Goal: Book appointment/travel/reservation

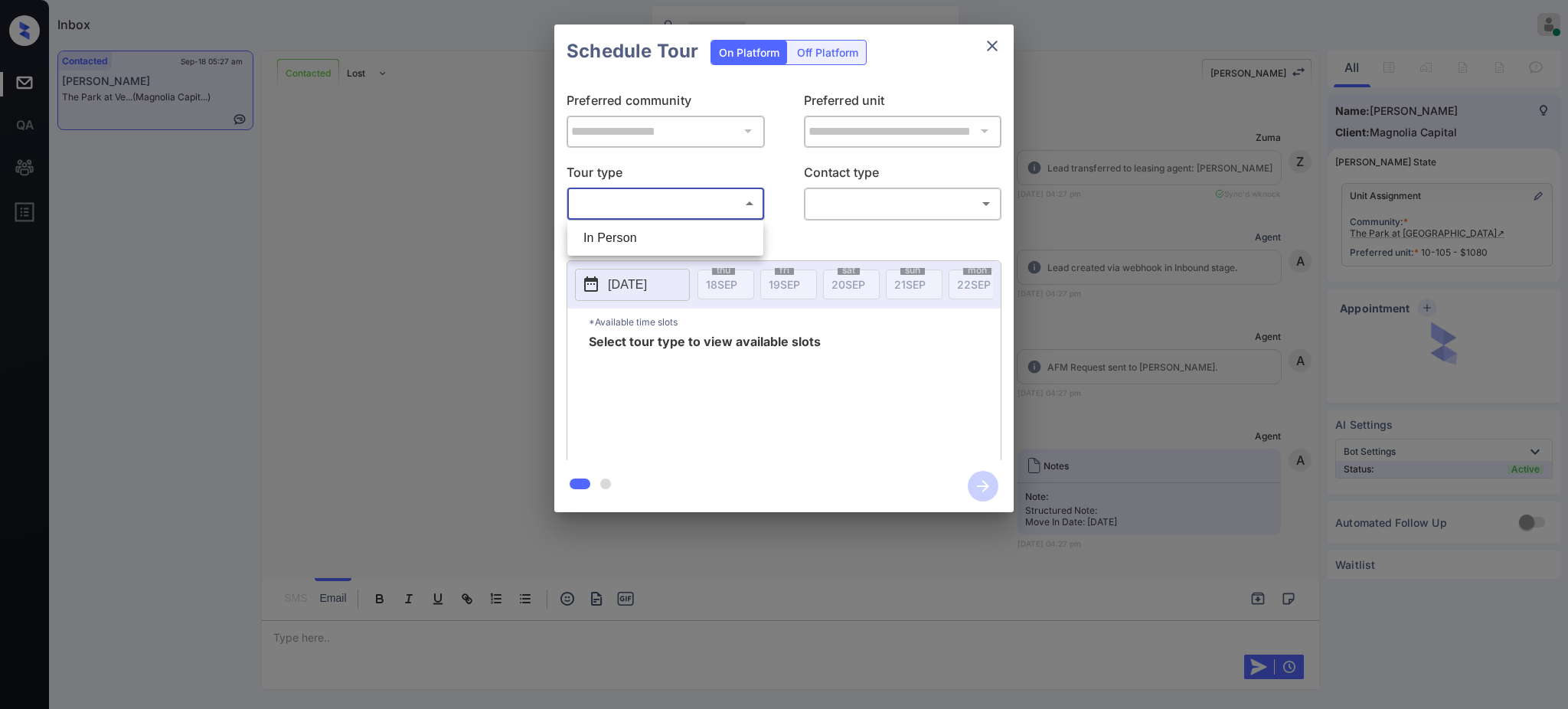
scroll to position [3675, 0]
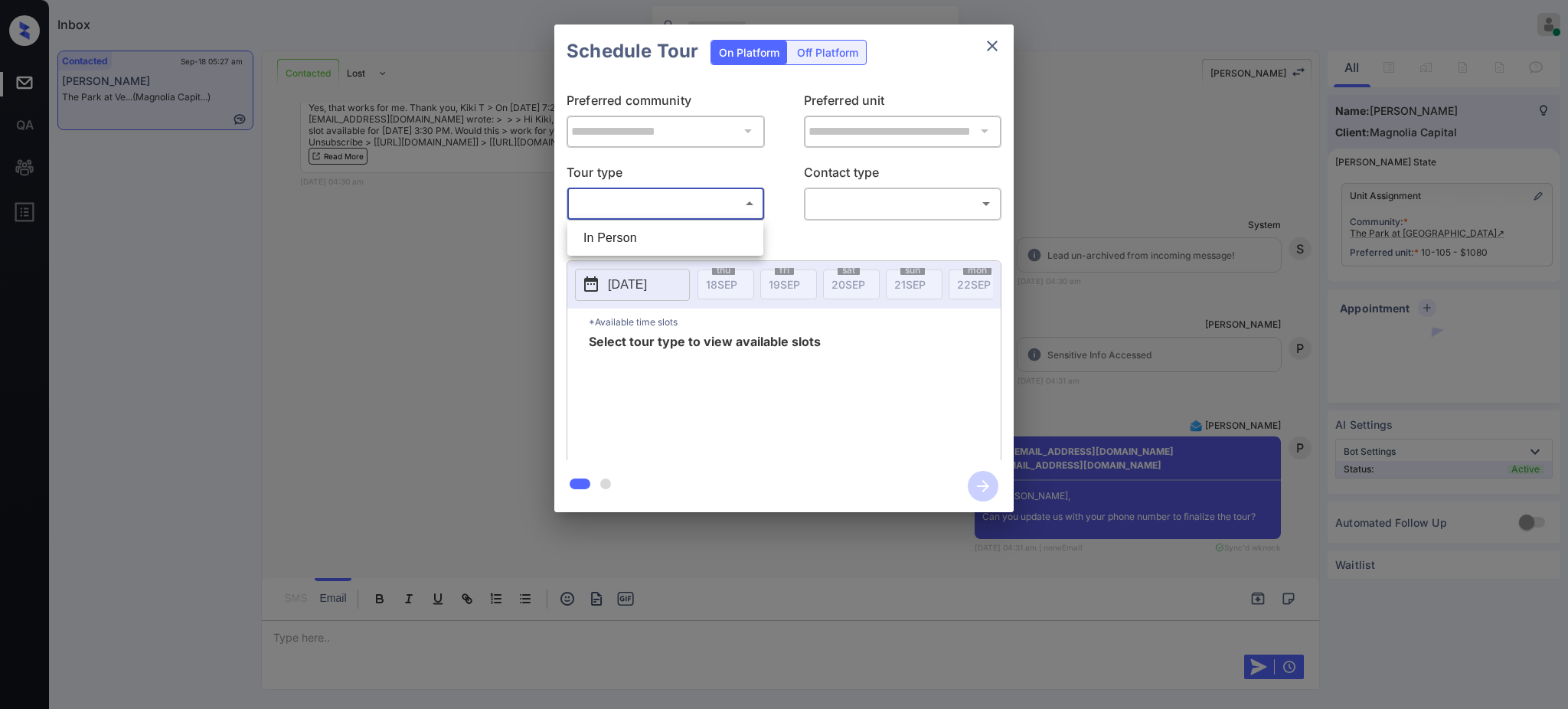
click at [628, 238] on li "In Person" at bounding box center [665, 238] width 188 height 28
type input "********"
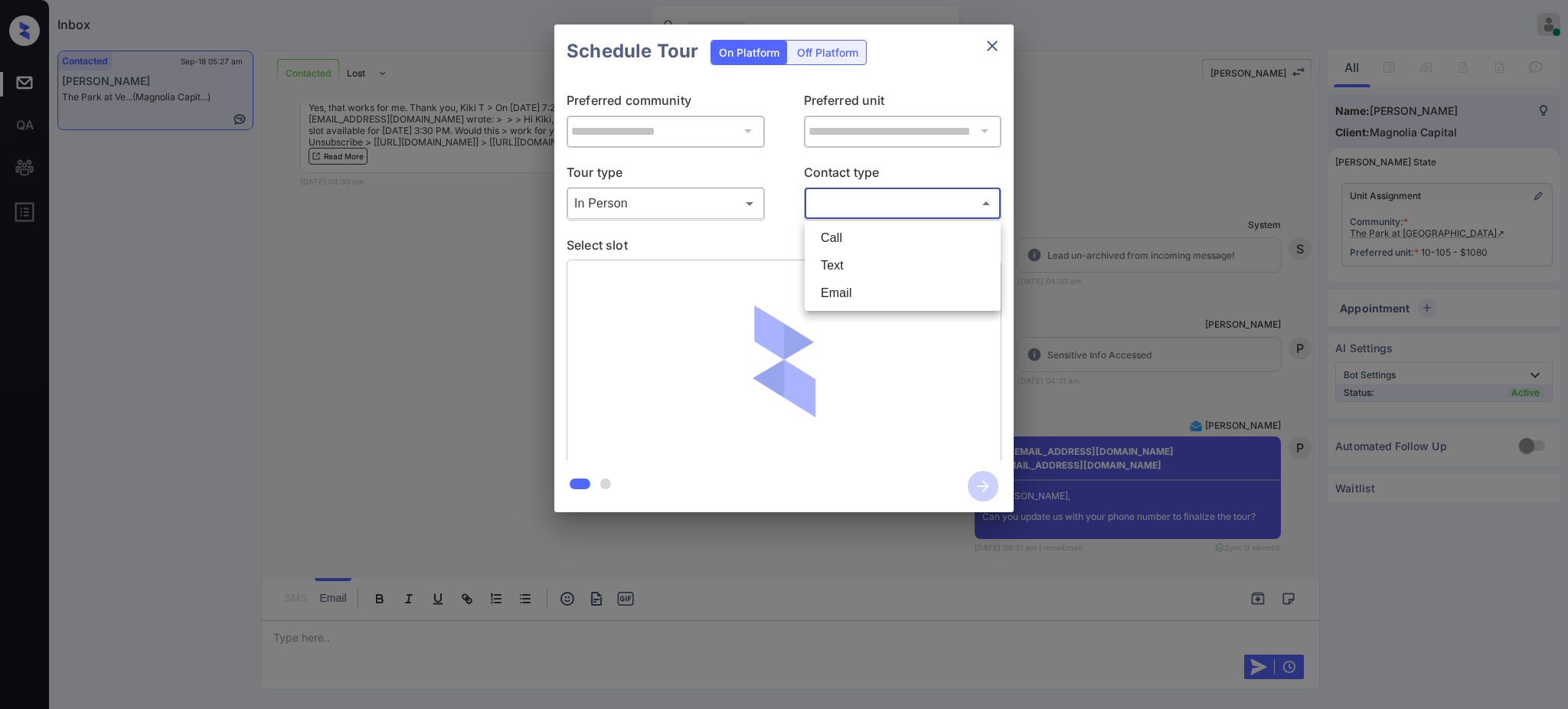
click at [880, 208] on body "Inbox [PERSON_NAME] Online Set yourself offline Set yourself on break Profile S…" at bounding box center [784, 354] width 1568 height 709
click at [858, 258] on li "Text" at bounding box center [903, 266] width 188 height 28
type input "****"
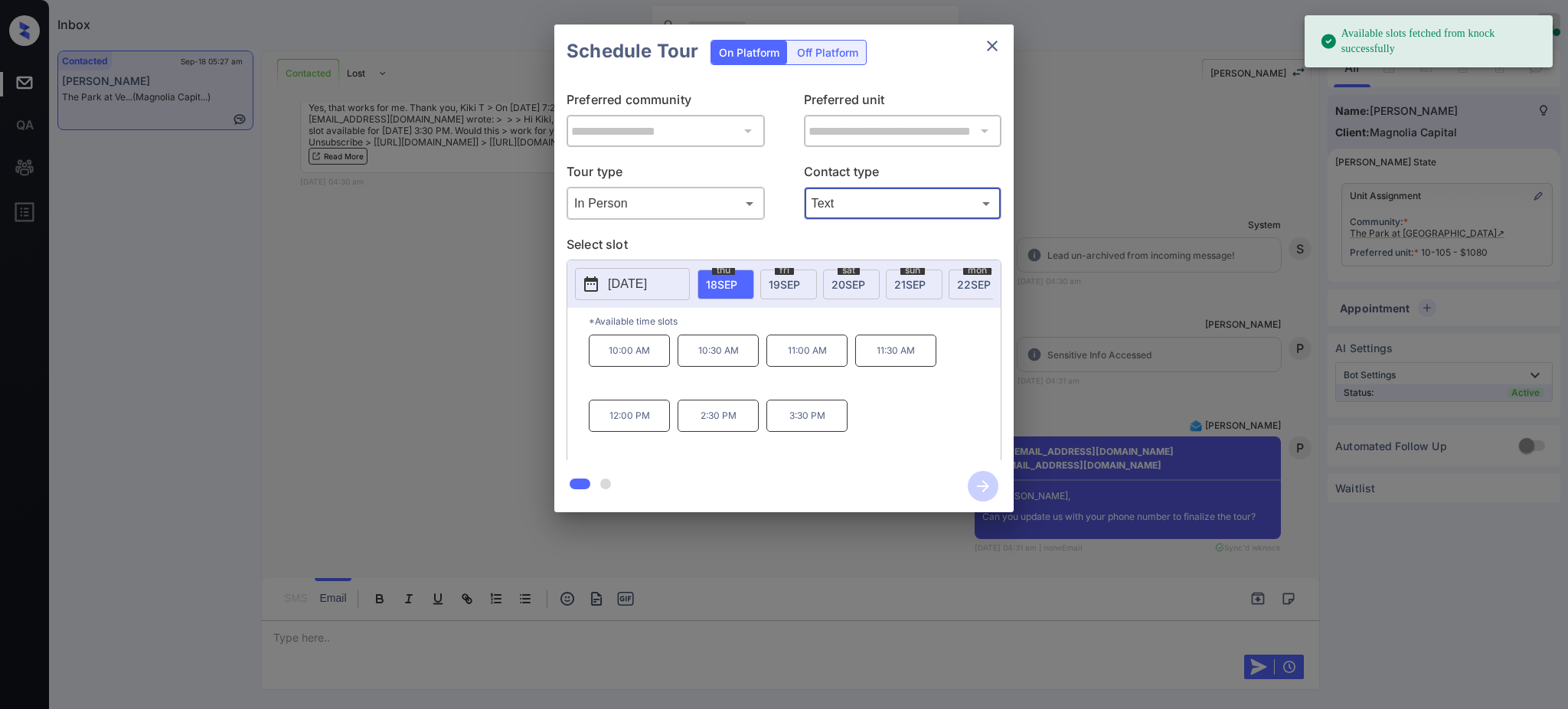
click at [851, 282] on span "[DATE]" at bounding box center [848, 284] width 34 height 13
click at [701, 432] on p "3:30 PM" at bounding box center [718, 416] width 81 height 32
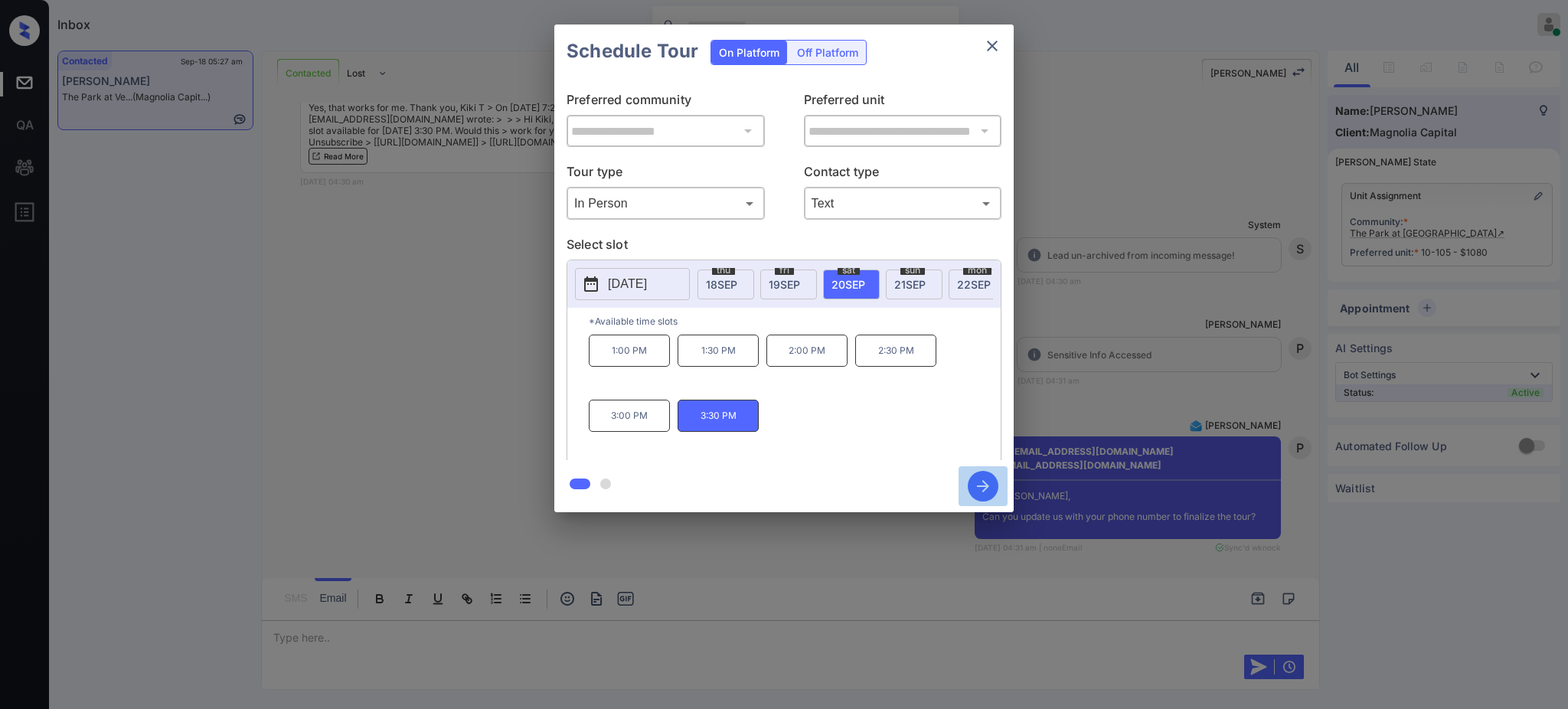
click at [981, 486] on icon "button" at bounding box center [983, 486] width 12 height 12
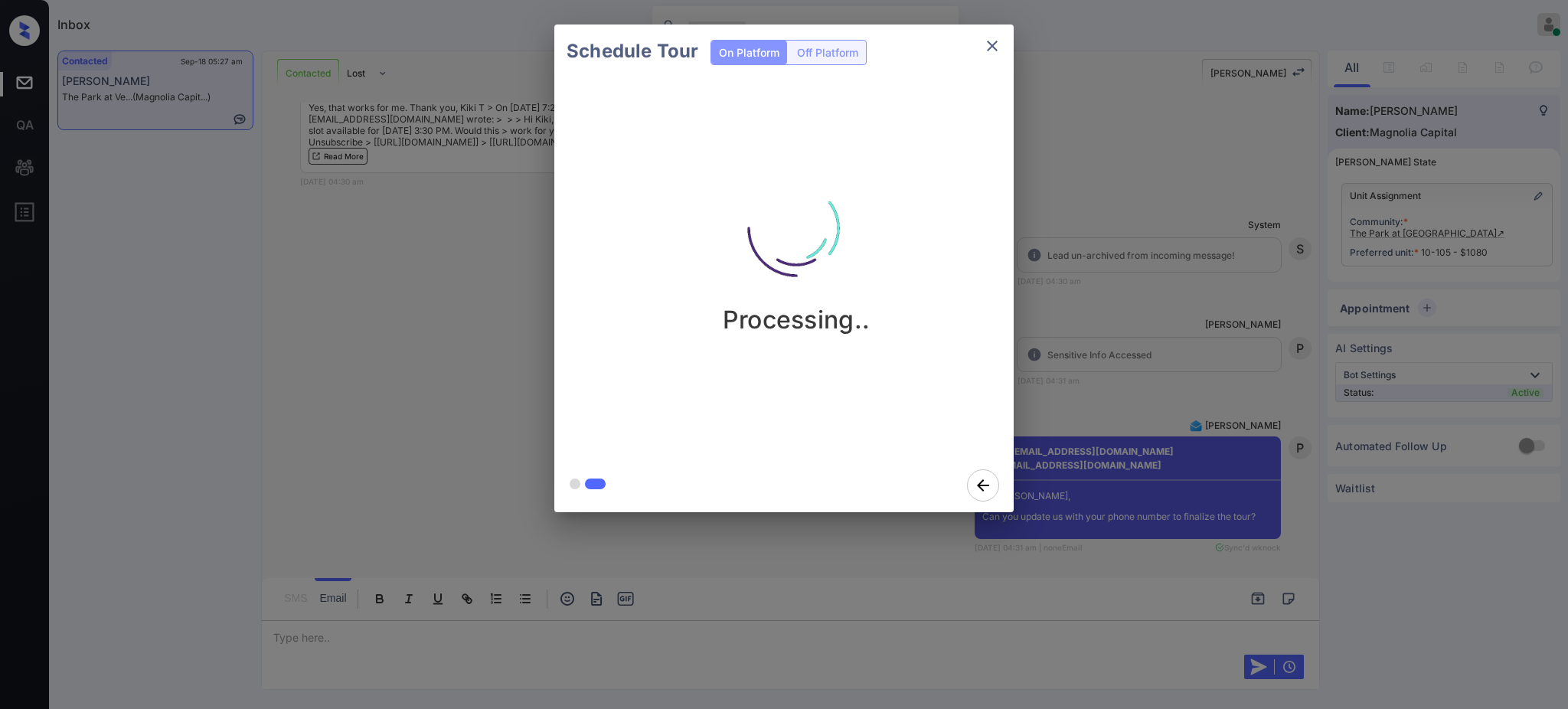
click at [1097, 396] on div "Schedule Tour On Platform Off Platform Processing.." at bounding box center [784, 269] width 1568 height 537
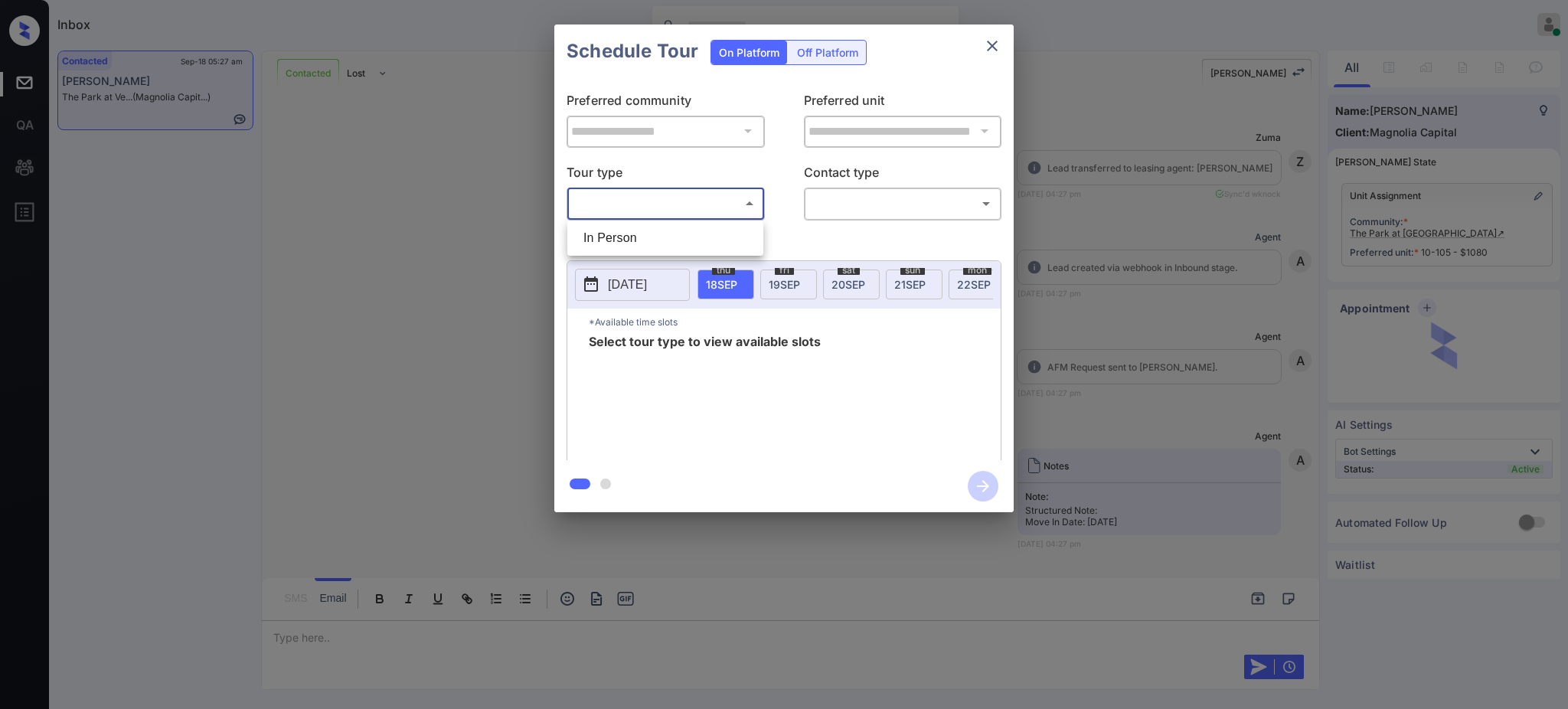
scroll to position [4397, 0]
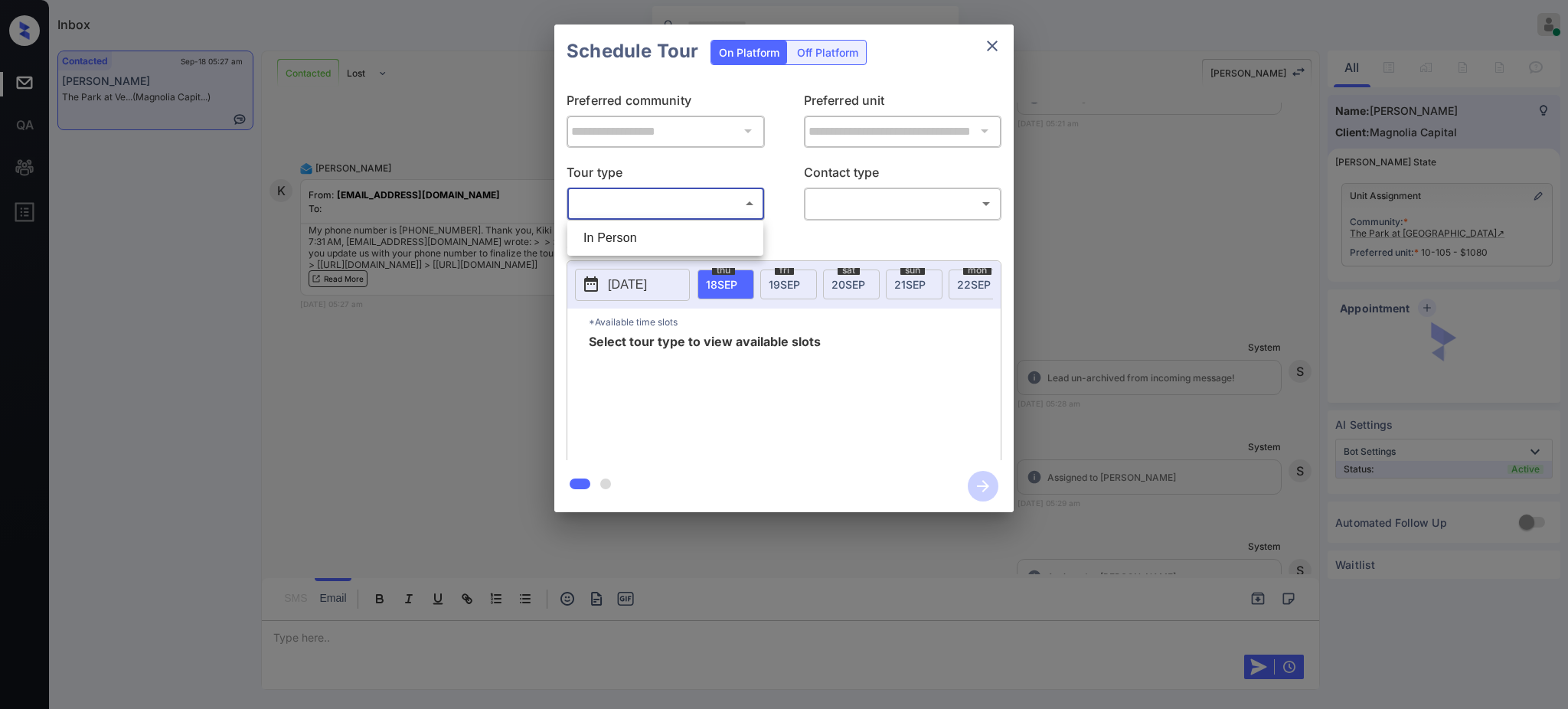
drag, startPoint x: 604, startPoint y: 228, endPoint x: 627, endPoint y: 232, distance: 23.3
click at [604, 230] on li "In Person" at bounding box center [665, 238] width 188 height 28
type input "********"
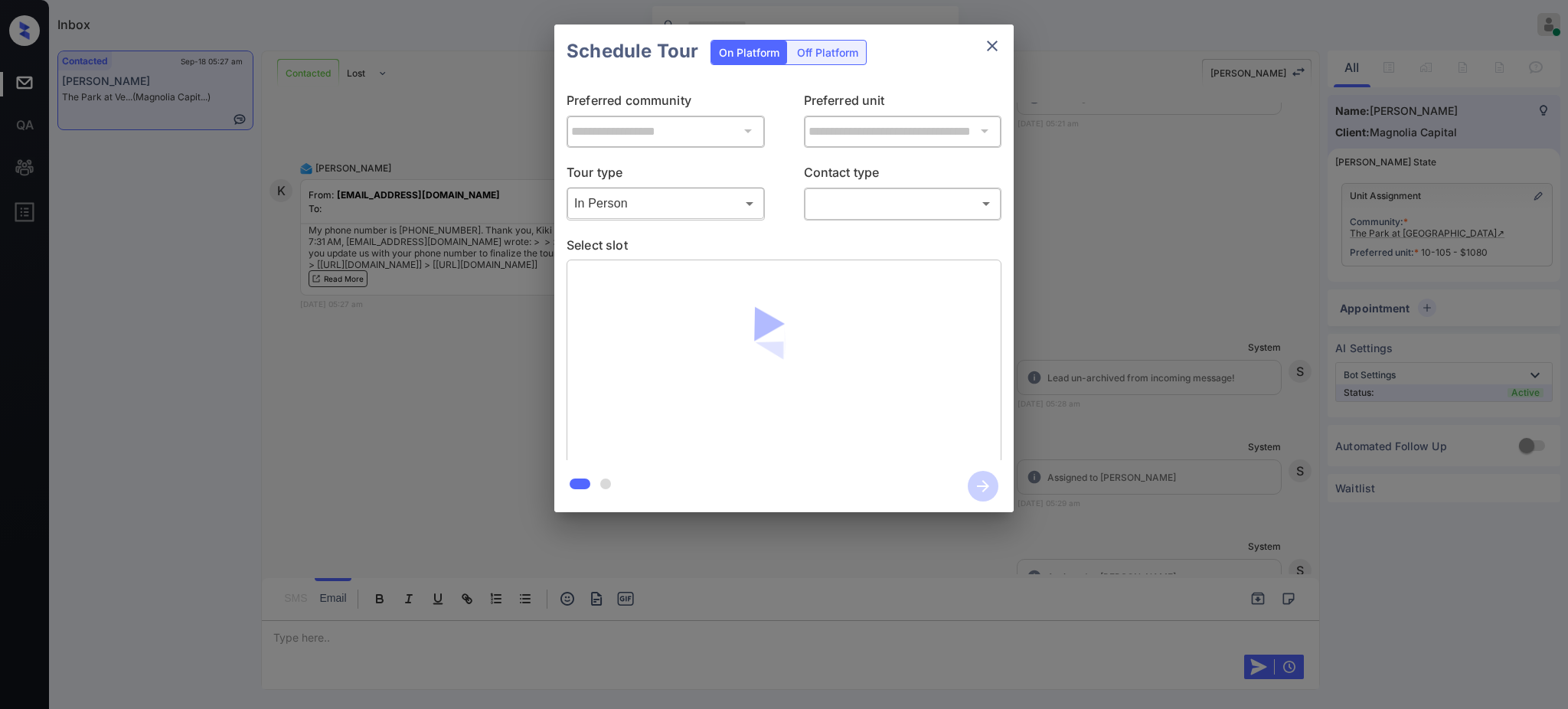
click at [836, 220] on div "**********" at bounding box center [784, 269] width 460 height 382
click at [841, 213] on body "Inbox [PERSON_NAME] Online Set yourself offline Set yourself on break Profile S…" at bounding box center [784, 354] width 1568 height 709
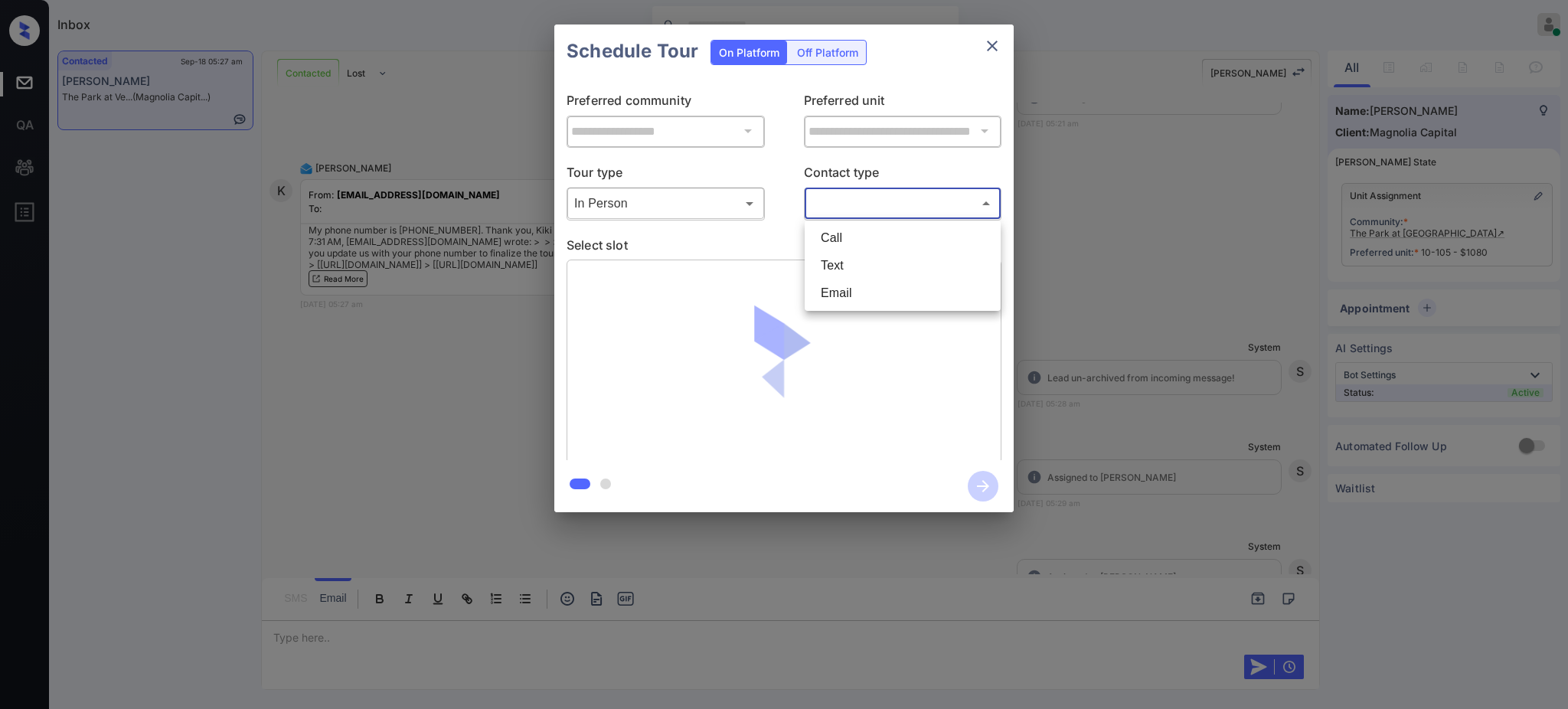
click at [829, 261] on li "Text" at bounding box center [903, 266] width 188 height 28
type input "****"
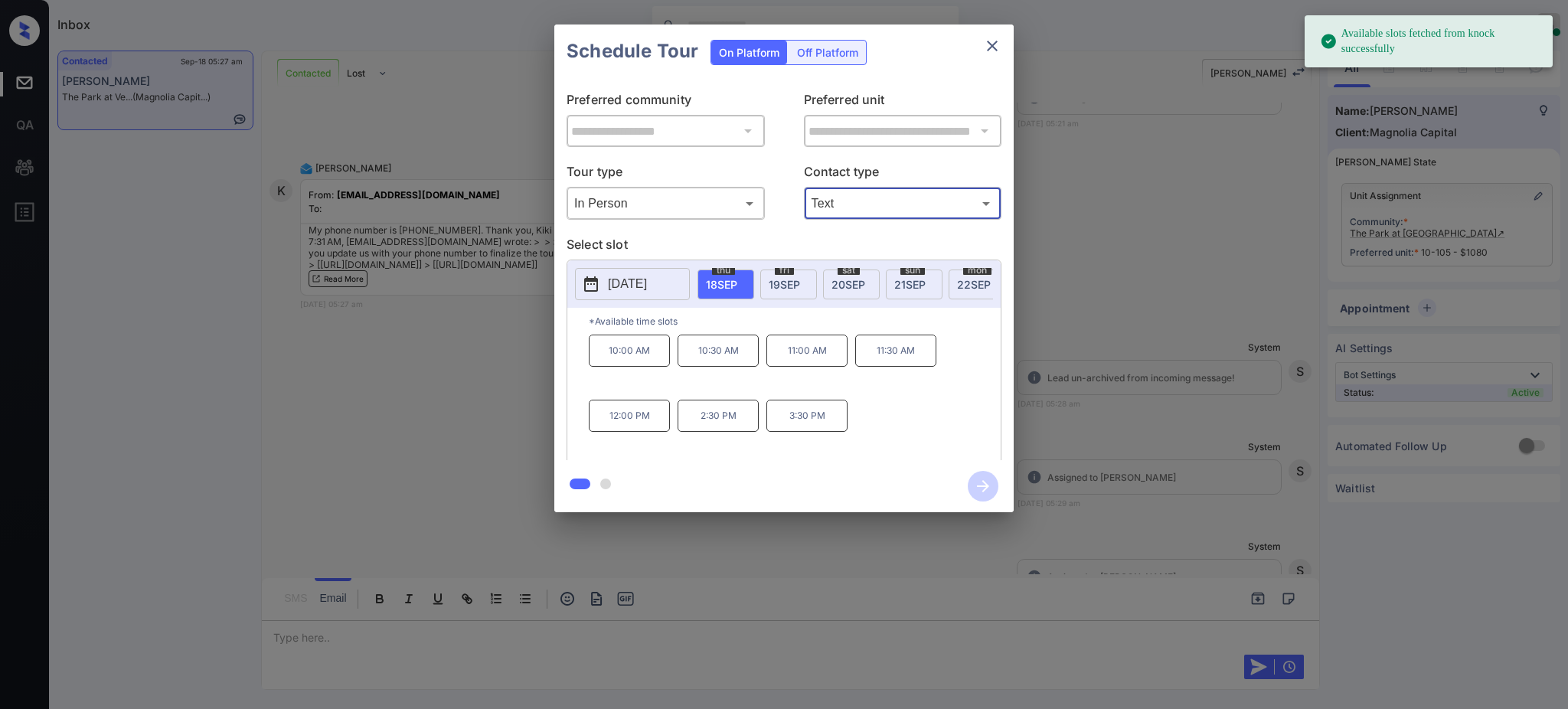
click at [853, 284] on span "[DATE]" at bounding box center [848, 284] width 34 height 13
click at [727, 432] on p "3:30 PM" at bounding box center [718, 416] width 81 height 32
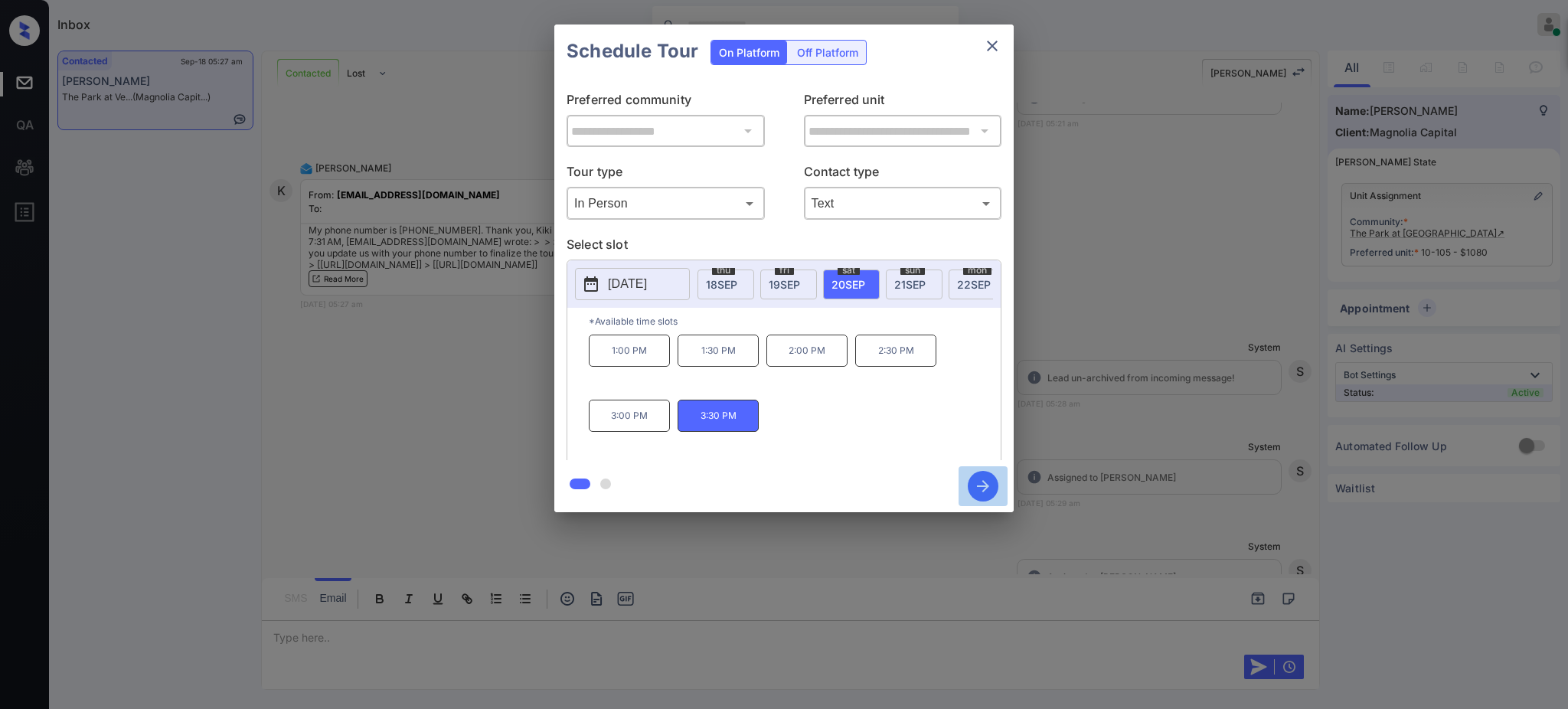
click at [978, 482] on icon "button" at bounding box center [983, 486] width 30 height 30
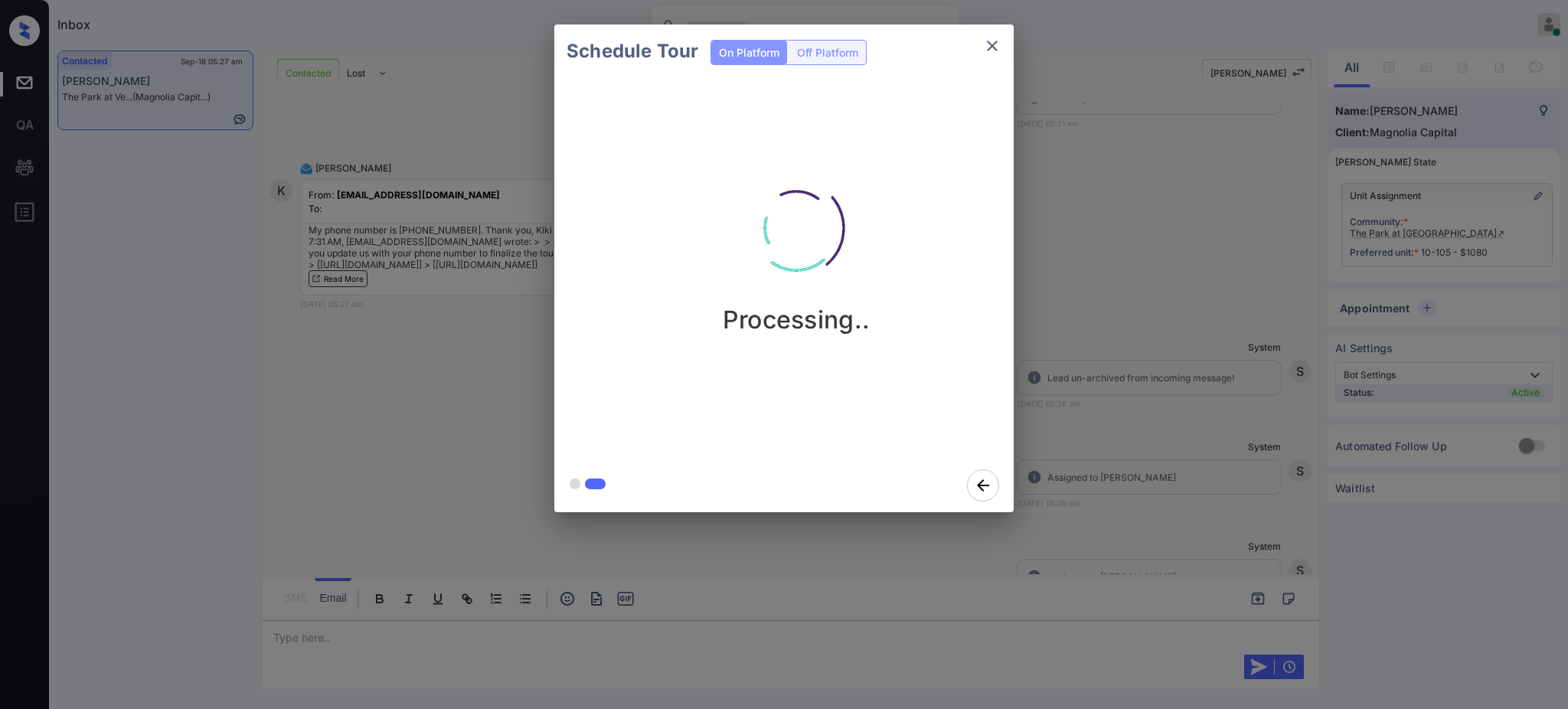
click at [1112, 418] on div "Schedule Tour On Platform Off Platform Processing.." at bounding box center [784, 269] width 1568 height 537
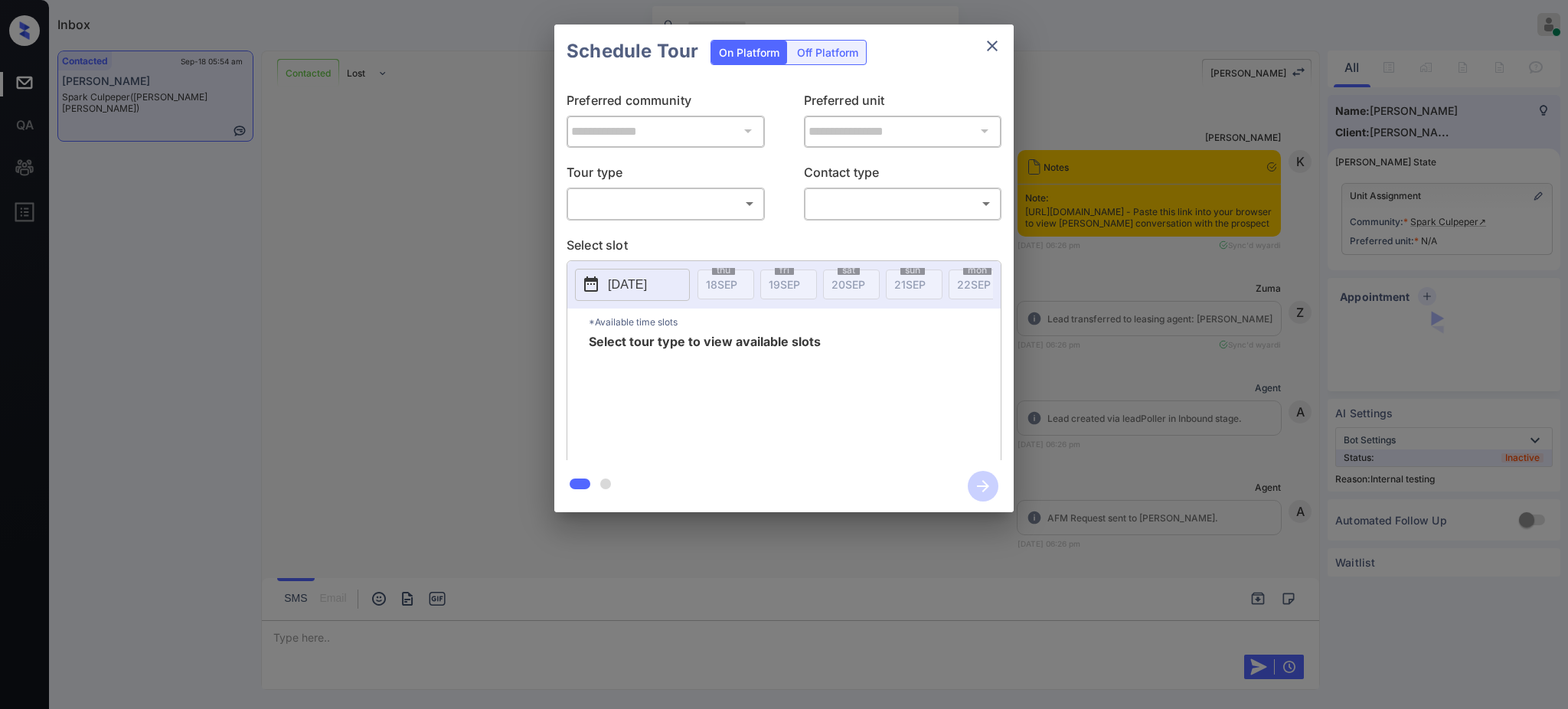
scroll to position [2562, 0]
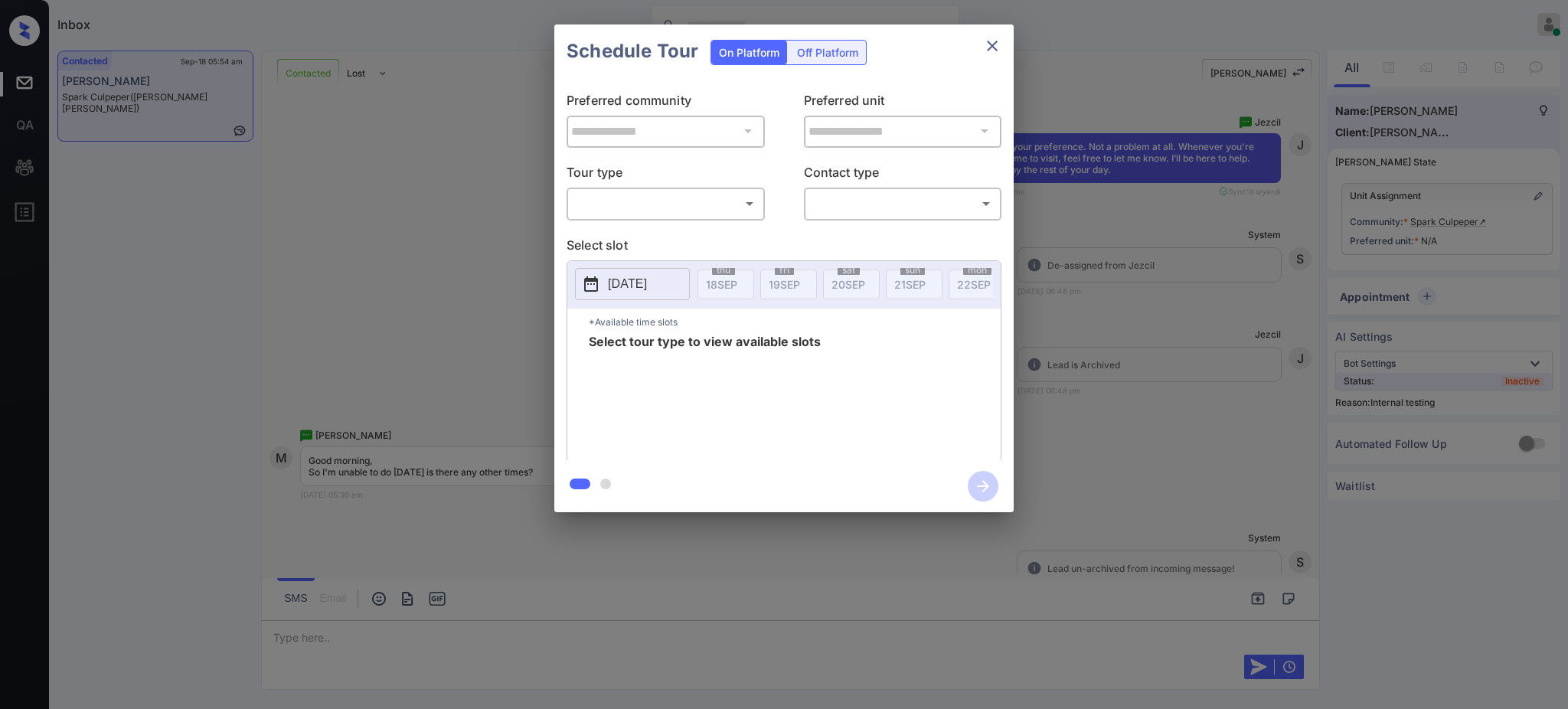
click at [658, 200] on body "Inbox Ajay Kumar Online Set yourself offline Set yourself on break Profile Swit…" at bounding box center [784, 354] width 1568 height 709
click at [644, 236] on li "In Person" at bounding box center [665, 238] width 188 height 28
type input "********"
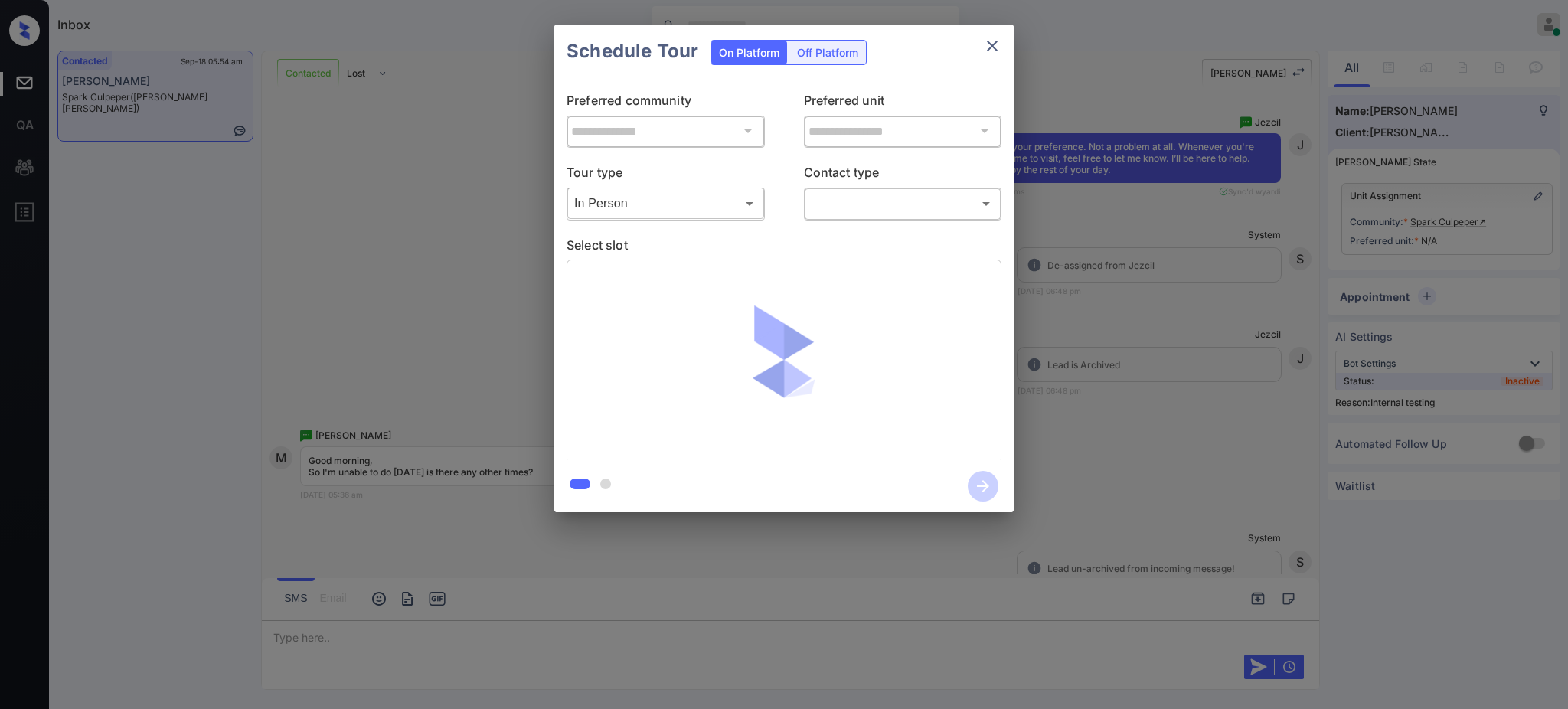
click at [900, 188] on div "​ ​" at bounding box center [903, 203] width 198 height 33
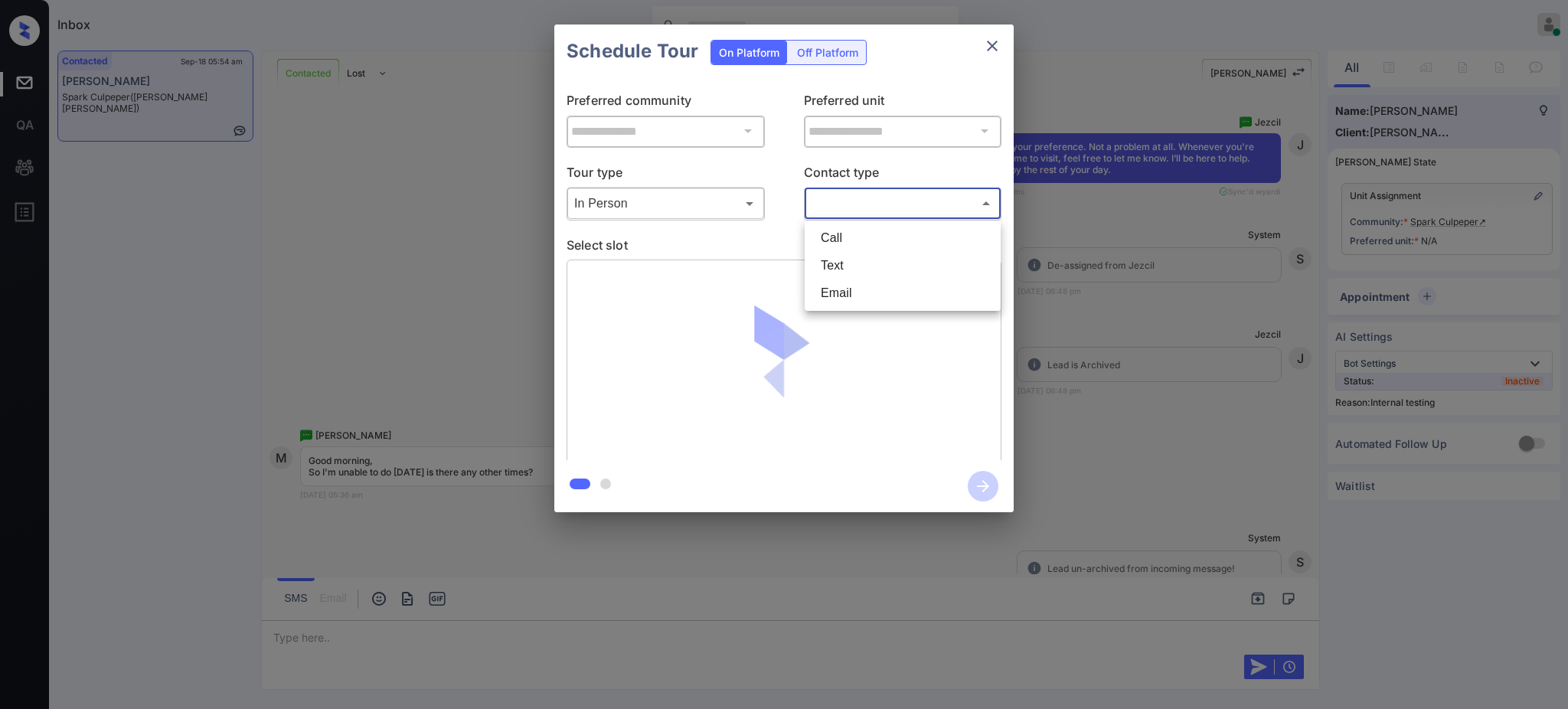
click at [881, 202] on body "Inbox Ajay Kumar Online Set yourself offline Set yourself on break Profile Swit…" at bounding box center [784, 354] width 1568 height 709
click at [862, 256] on li "Text" at bounding box center [903, 266] width 188 height 28
type input "****"
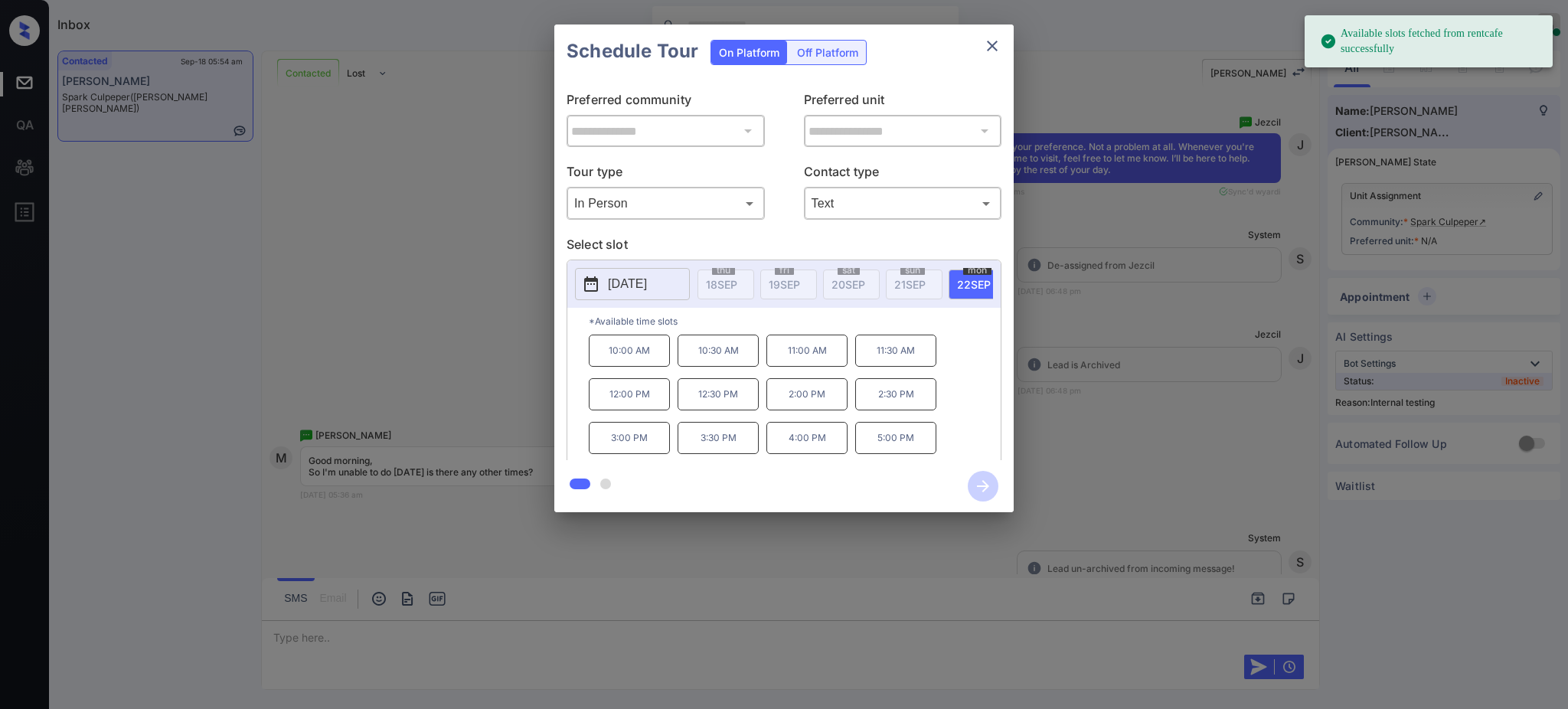
click at [668, 273] on button "2025-09-22" at bounding box center [632, 284] width 115 height 32
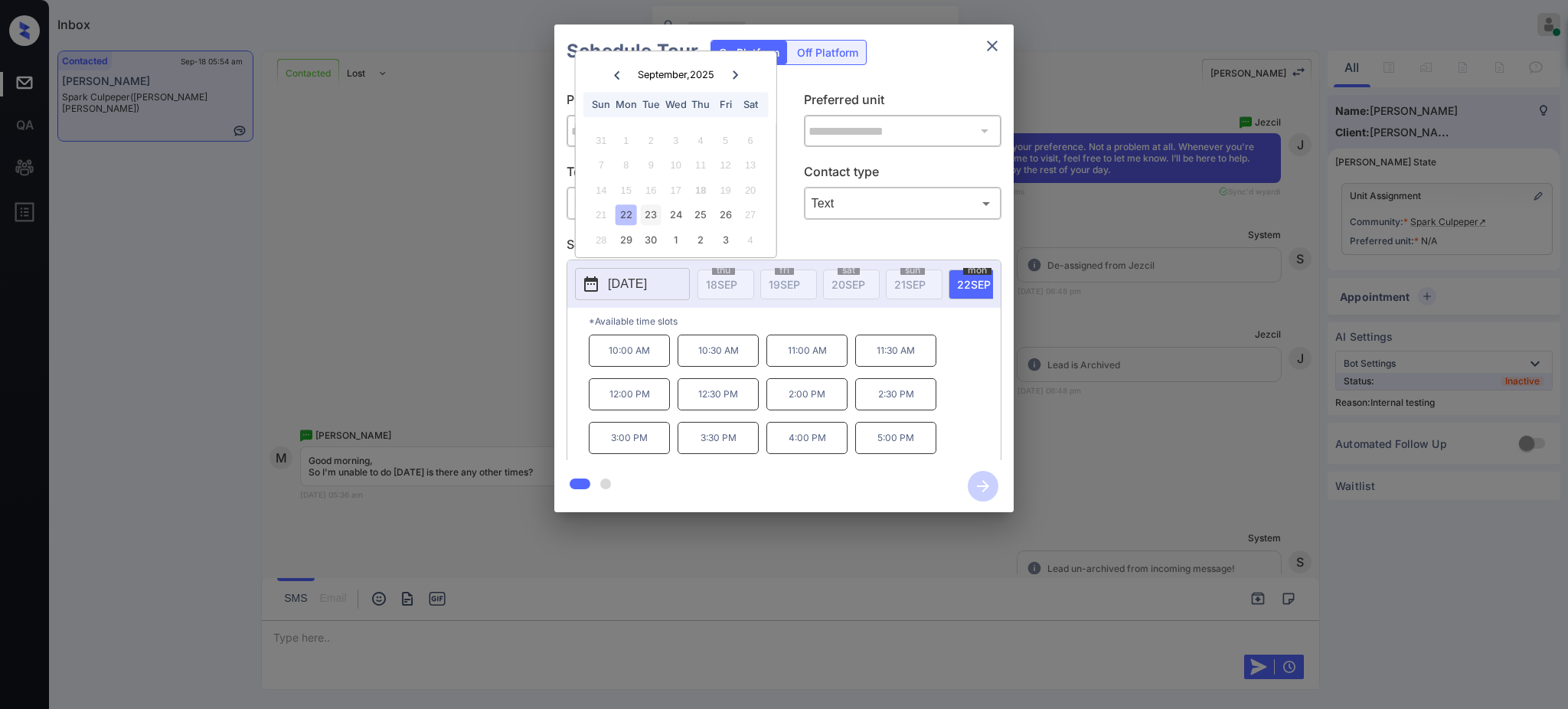
click at [649, 207] on div "23" at bounding box center [651, 214] width 20 height 20
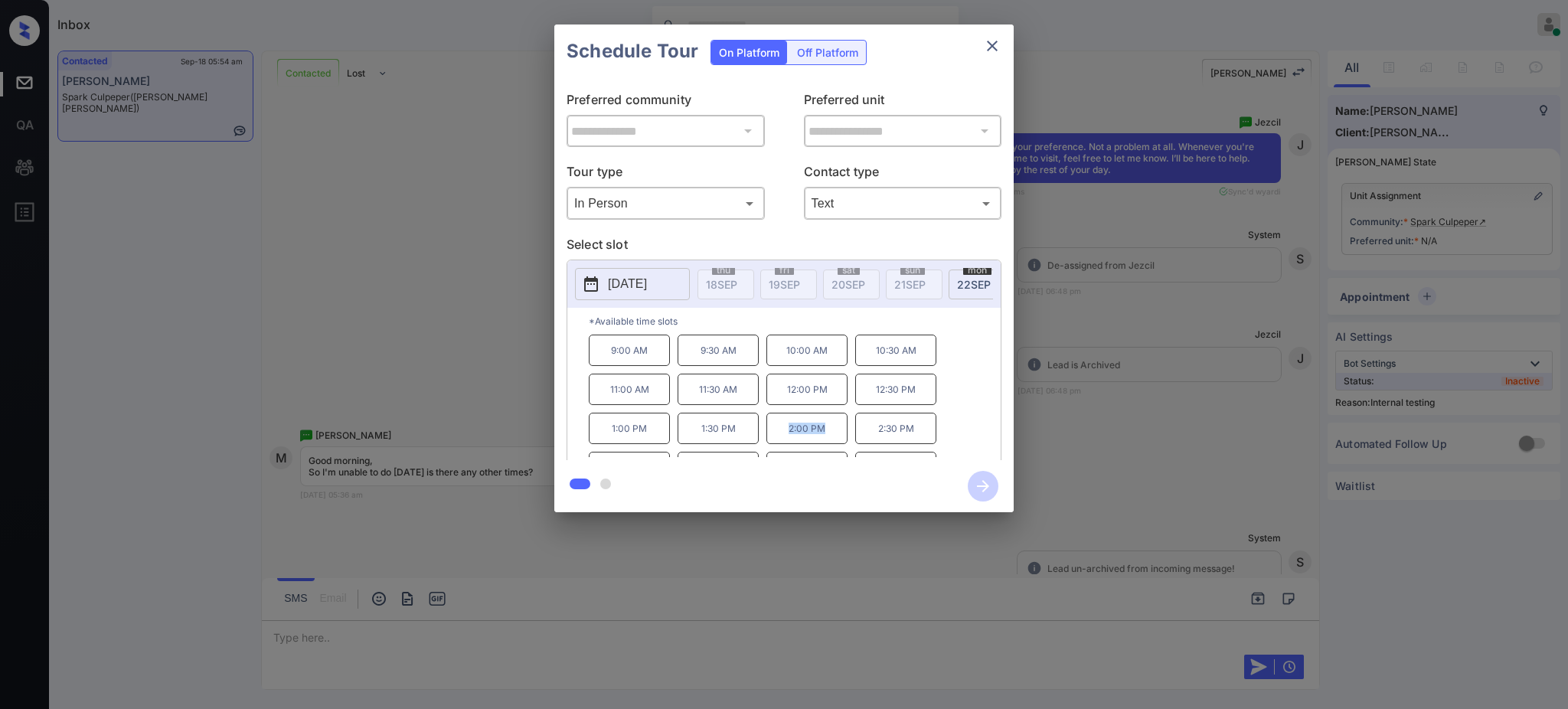
drag, startPoint x: 776, startPoint y: 440, endPoint x: 844, endPoint y: 429, distance: 68.9
type textarea "*******"
click at [830, 441] on p "2:00 PM" at bounding box center [807, 428] width 81 height 31
copy p "2:00 PM"
click at [995, 38] on icon "close" at bounding box center [992, 46] width 19 height 19
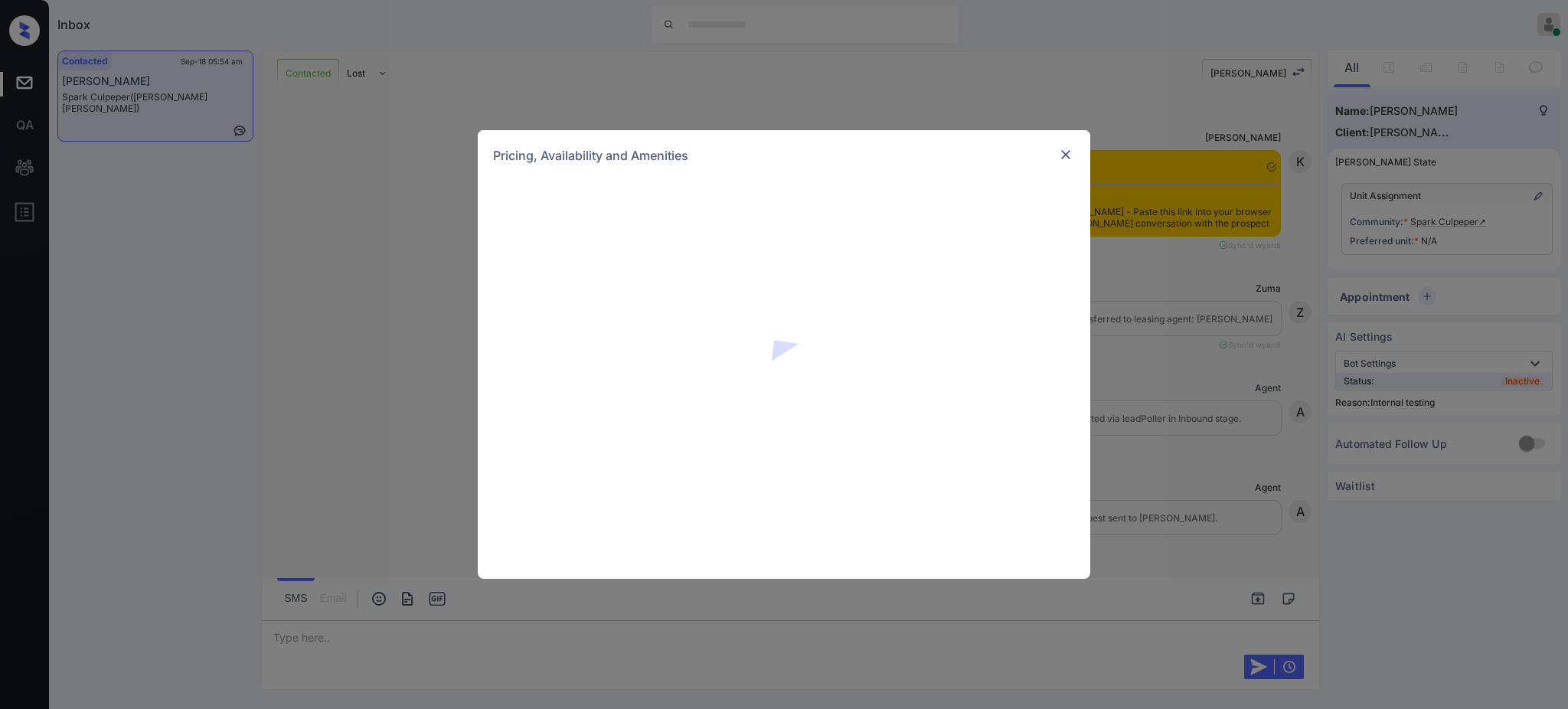
scroll to position [2346, 0]
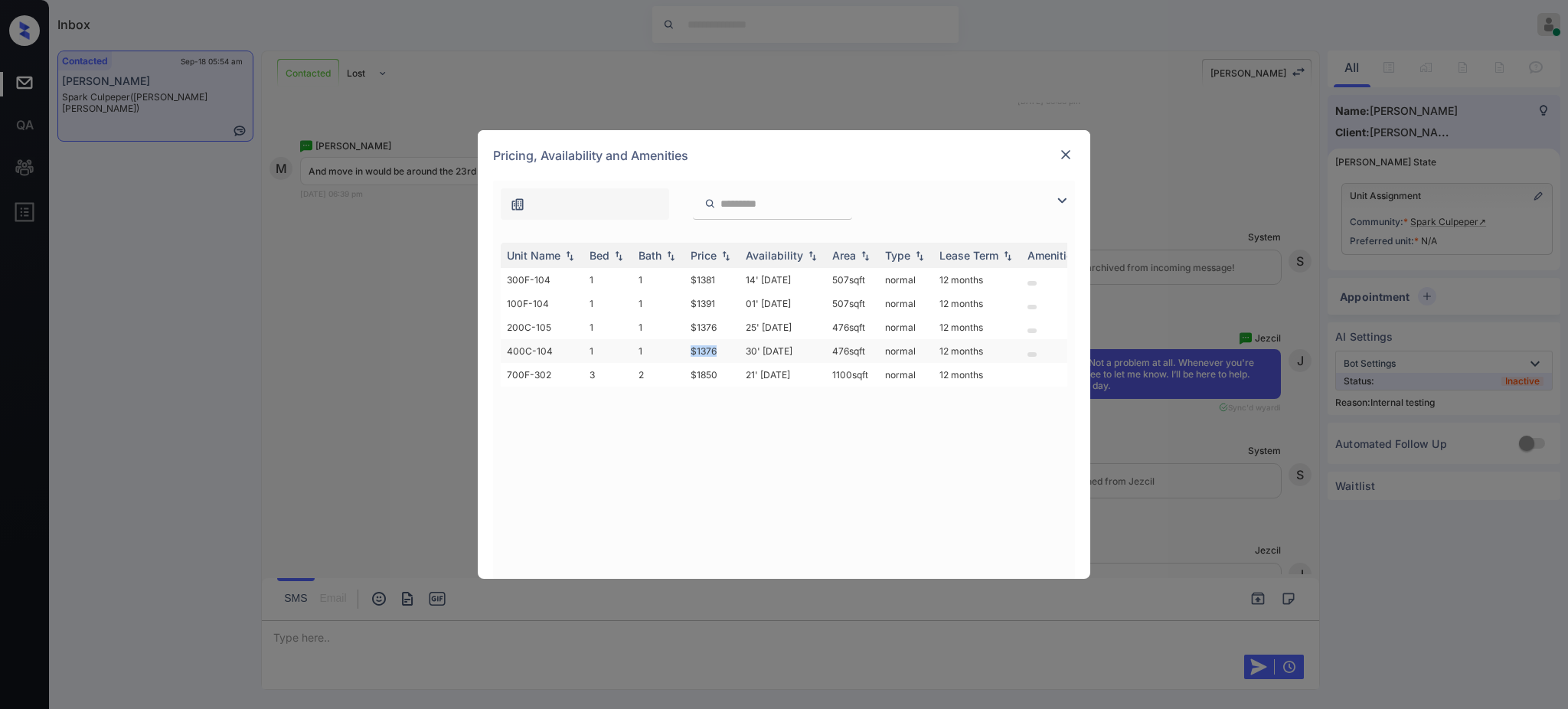
drag, startPoint x: 686, startPoint y: 346, endPoint x: 729, endPoint y: 354, distance: 43.7
click at [724, 350] on td "$1376" at bounding box center [711, 352] width 55 height 24
copy td "$1376"
drag, startPoint x: 683, startPoint y: 330, endPoint x: 748, endPoint y: 330, distance: 65.0
click at [728, 330] on tr "200C-105 1 1 $1376 25' Sep 25 476 sqft normal 12 months" at bounding box center [900, 328] width 800 height 24
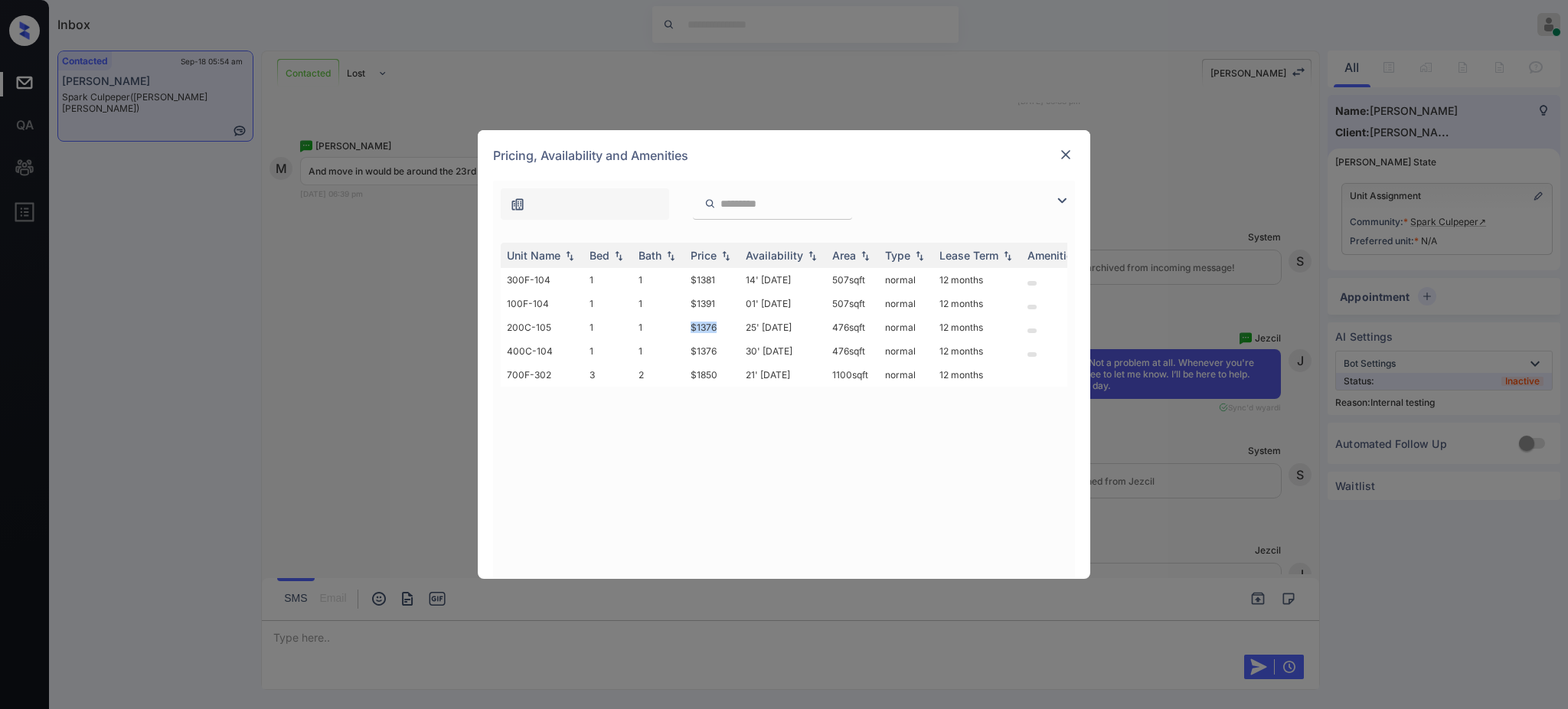
copy tr "$1376"
click at [1058, 152] on img at bounding box center [1066, 155] width 15 height 15
